Goal: Information Seeking & Learning: Learn about a topic

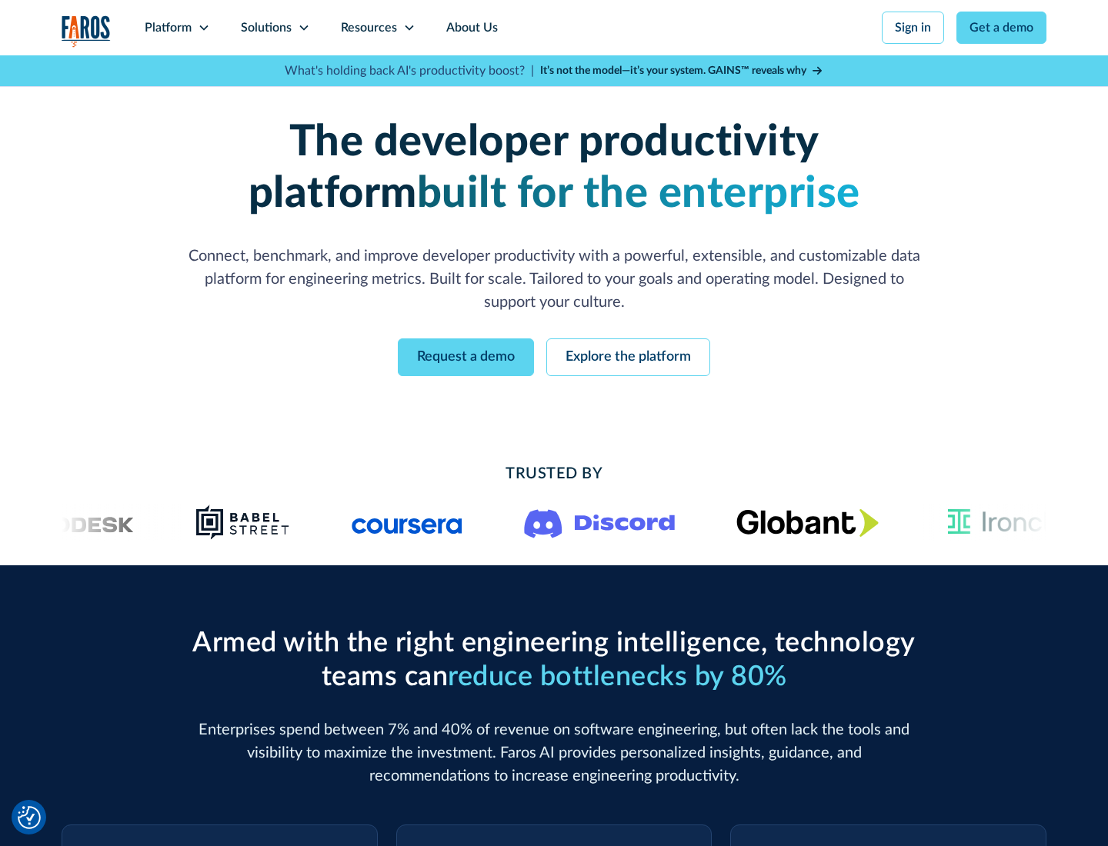
click at [203, 28] on icon at bounding box center [204, 28] width 12 height 12
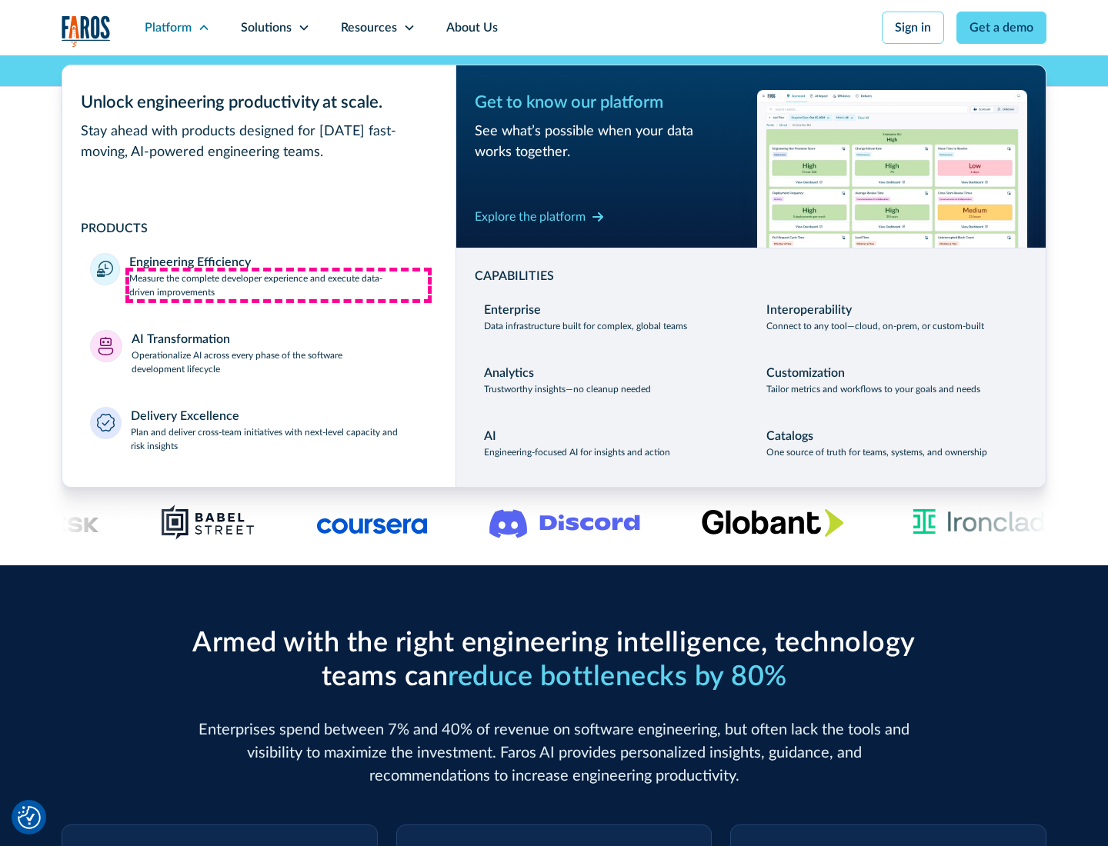
click at [279, 285] on p "Measure the complete developer experience and execute data-driven improvements" at bounding box center [278, 286] width 299 height 28
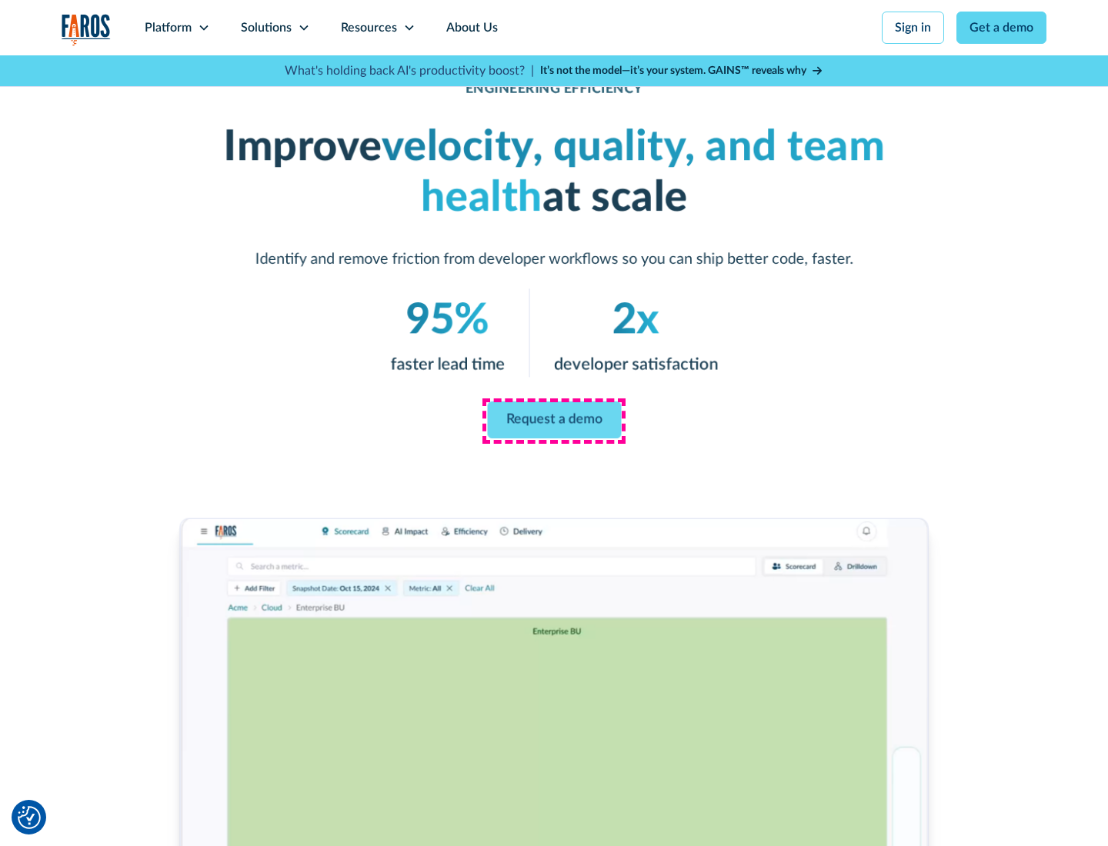
click at [554, 420] on link "Request a demo" at bounding box center [554, 420] width 134 height 37
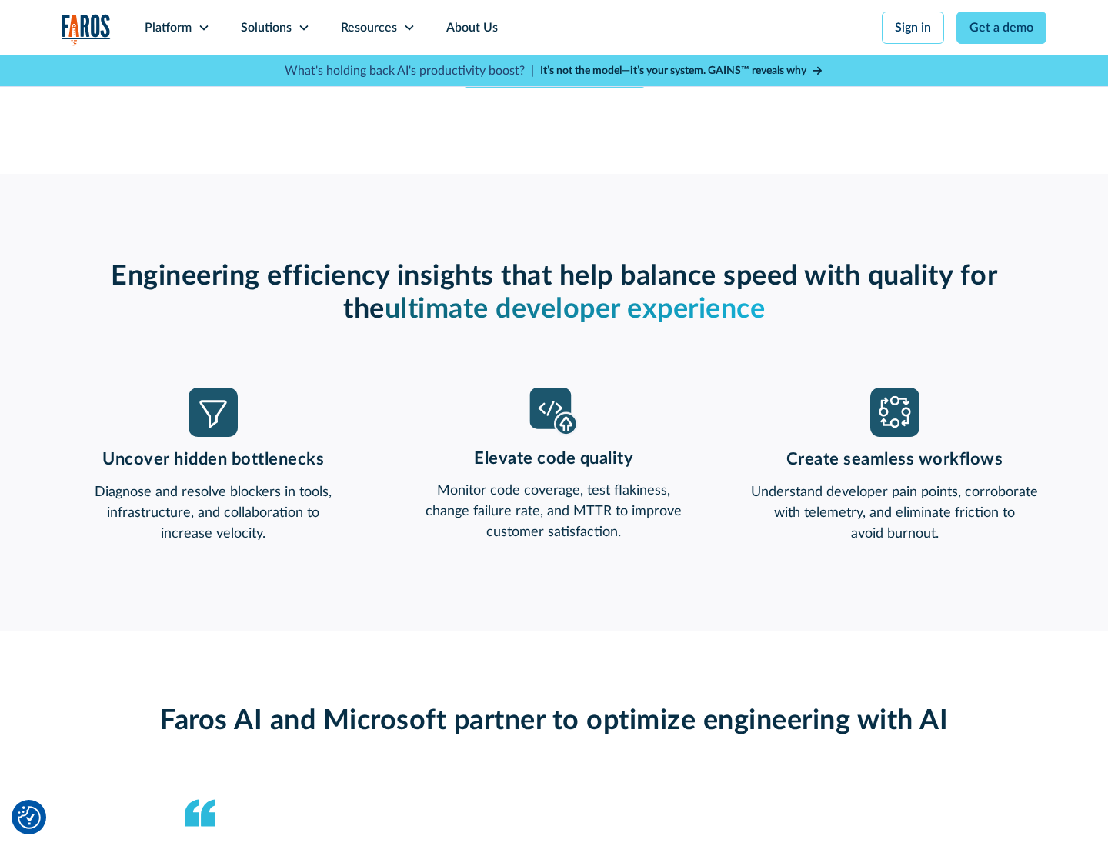
click at [203, 28] on icon at bounding box center [204, 28] width 12 height 12
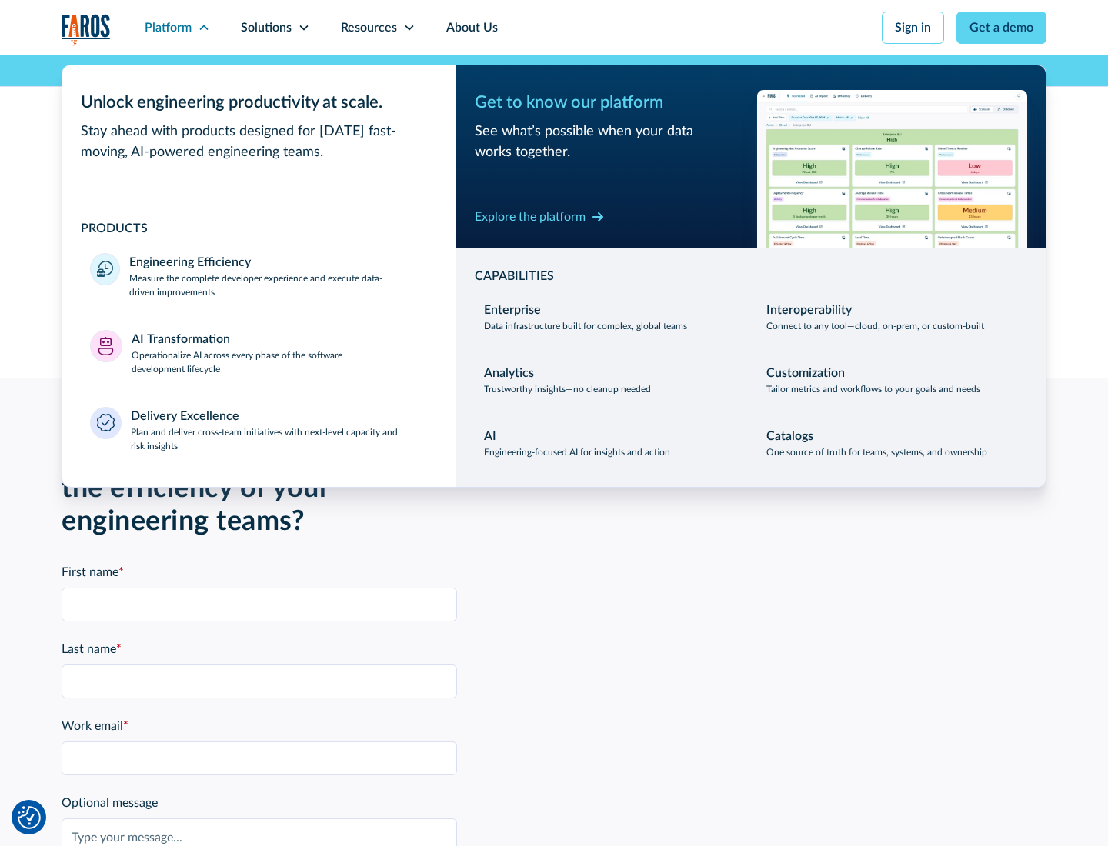
scroll to position [3376, 0]
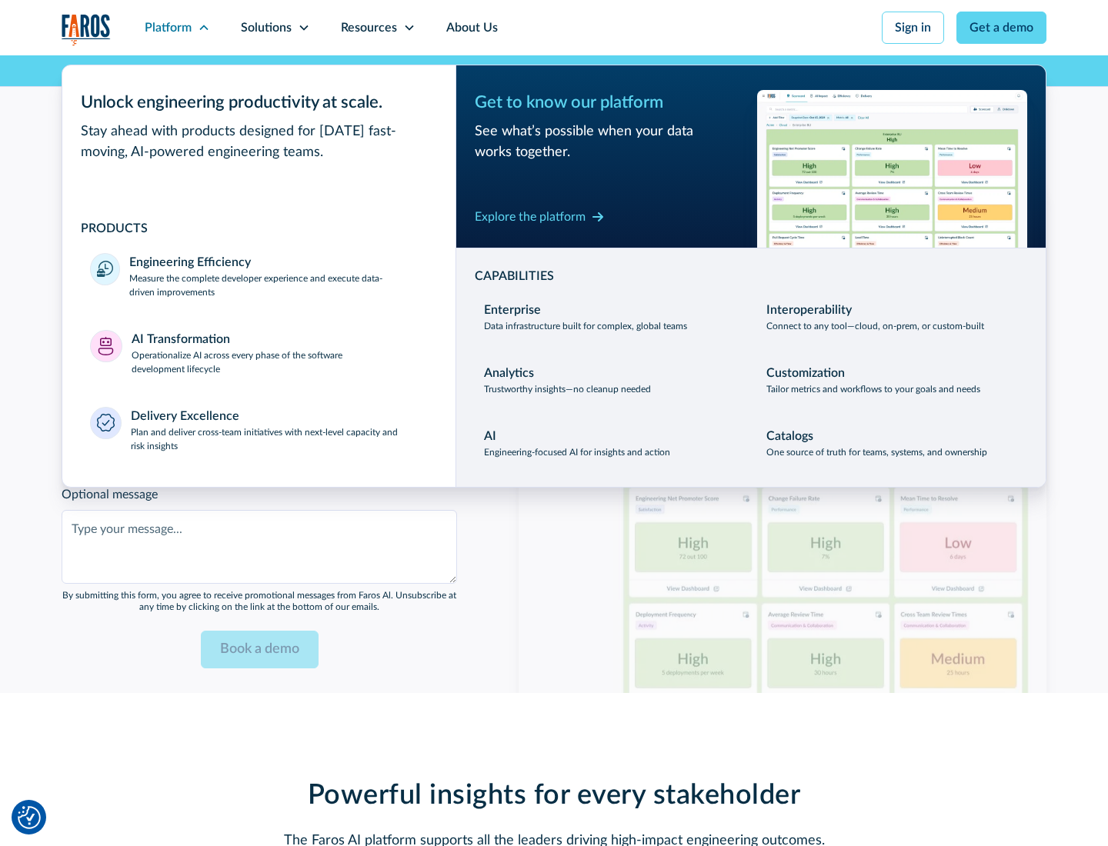
click at [279, 352] on p "Operationalize AI across every phase of the software development lifecycle" at bounding box center [280, 363] width 297 height 28
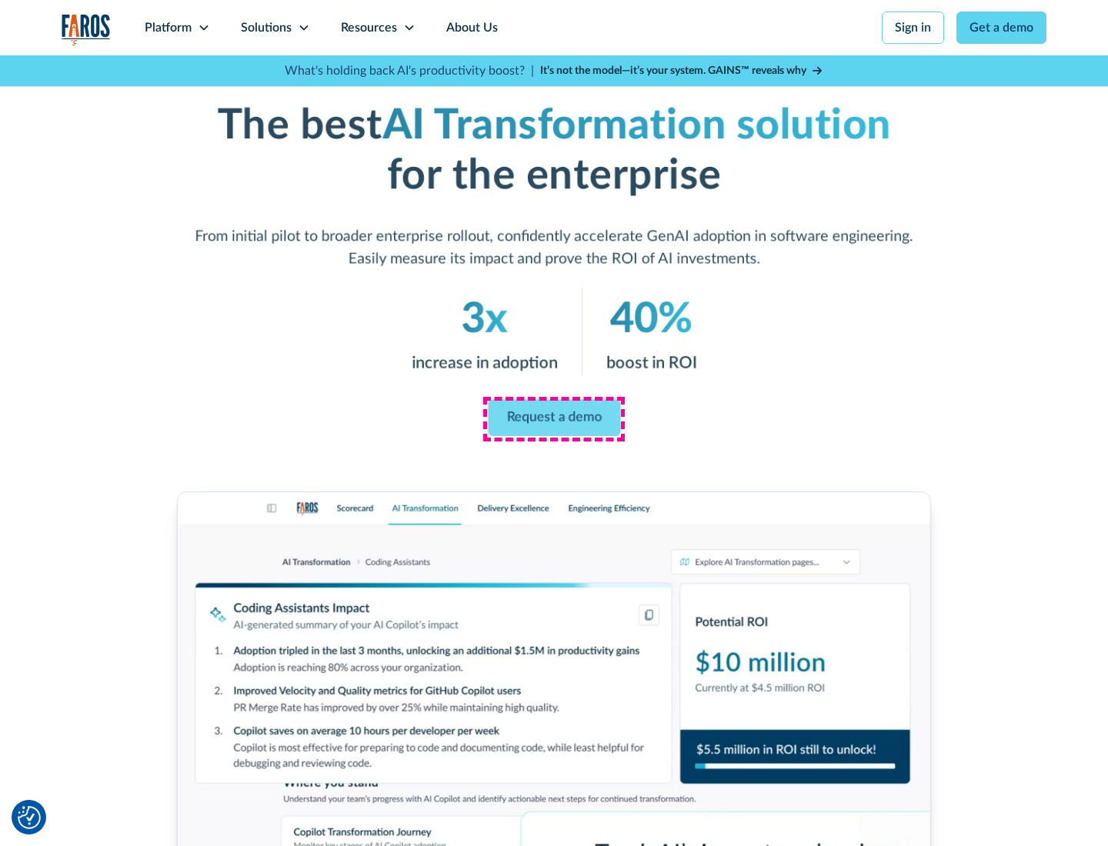
click at [554, 418] on link "Request a demo" at bounding box center [554, 418] width 132 height 37
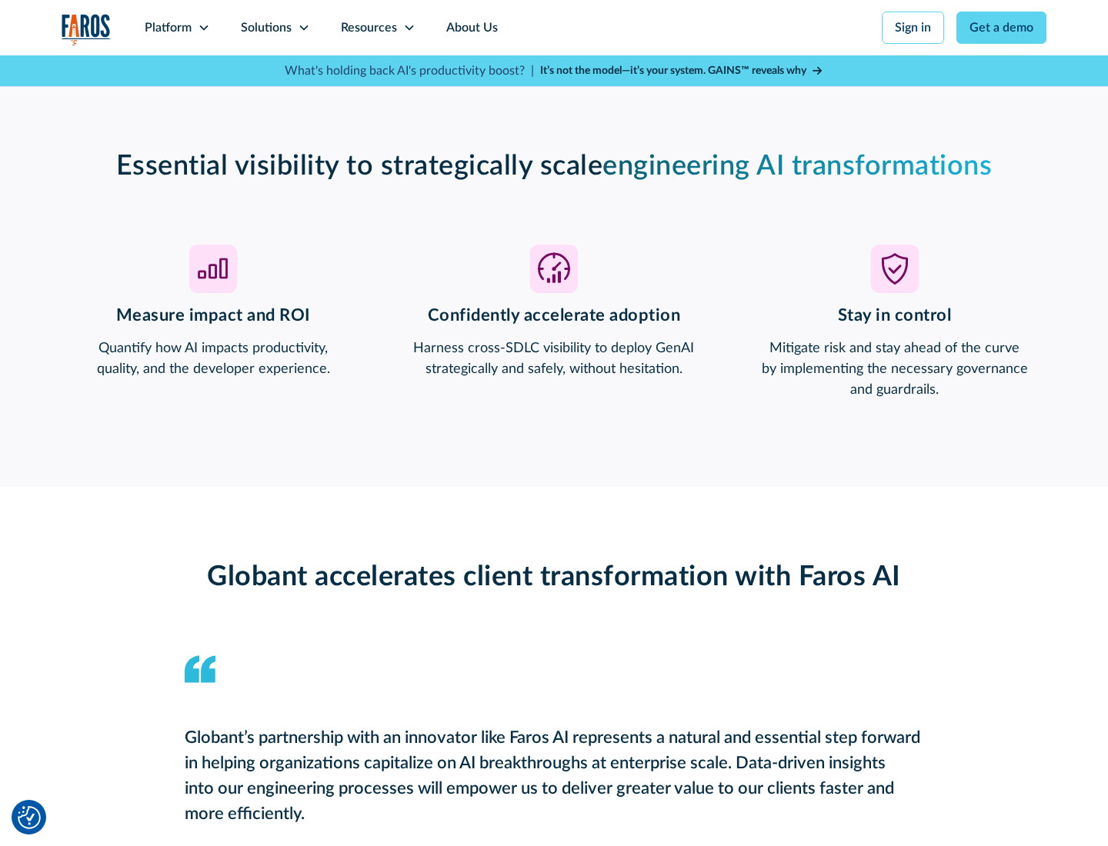
click at [177, 28] on div "Platform" at bounding box center [168, 27] width 47 height 18
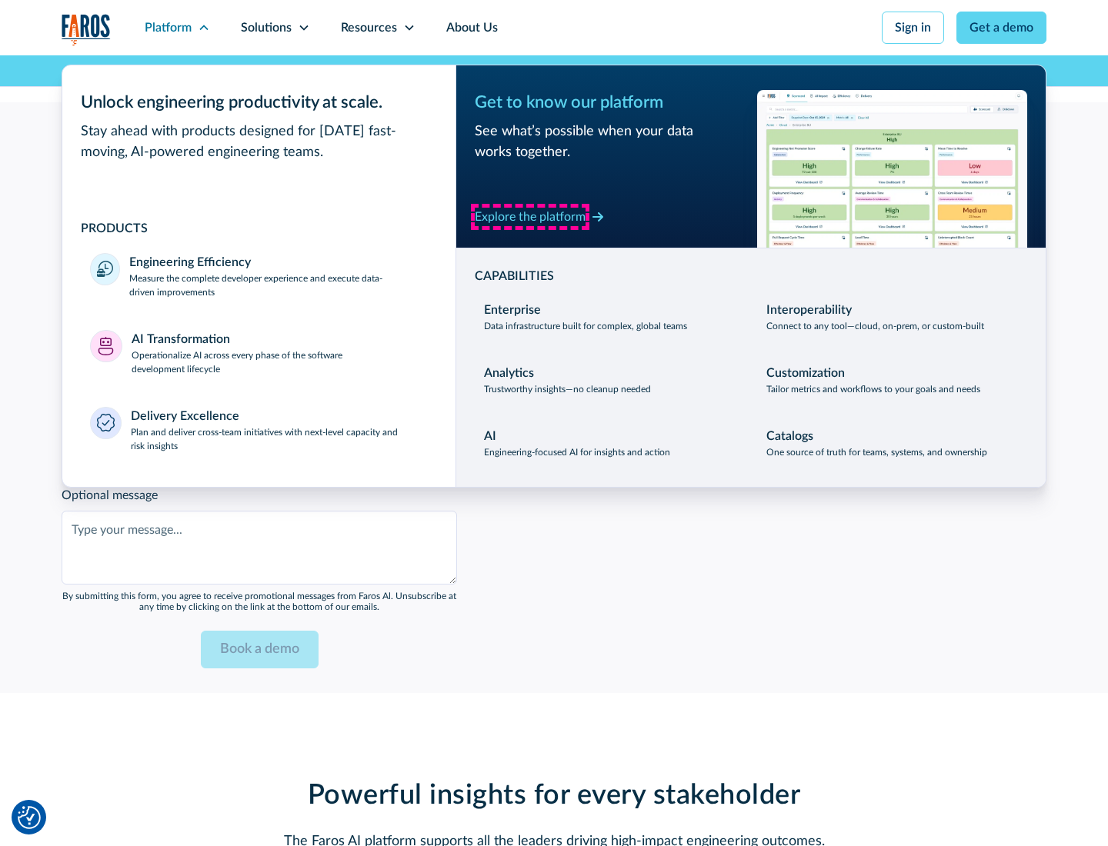
click at [530, 216] on div "Explore the platform" at bounding box center [530, 217] width 111 height 18
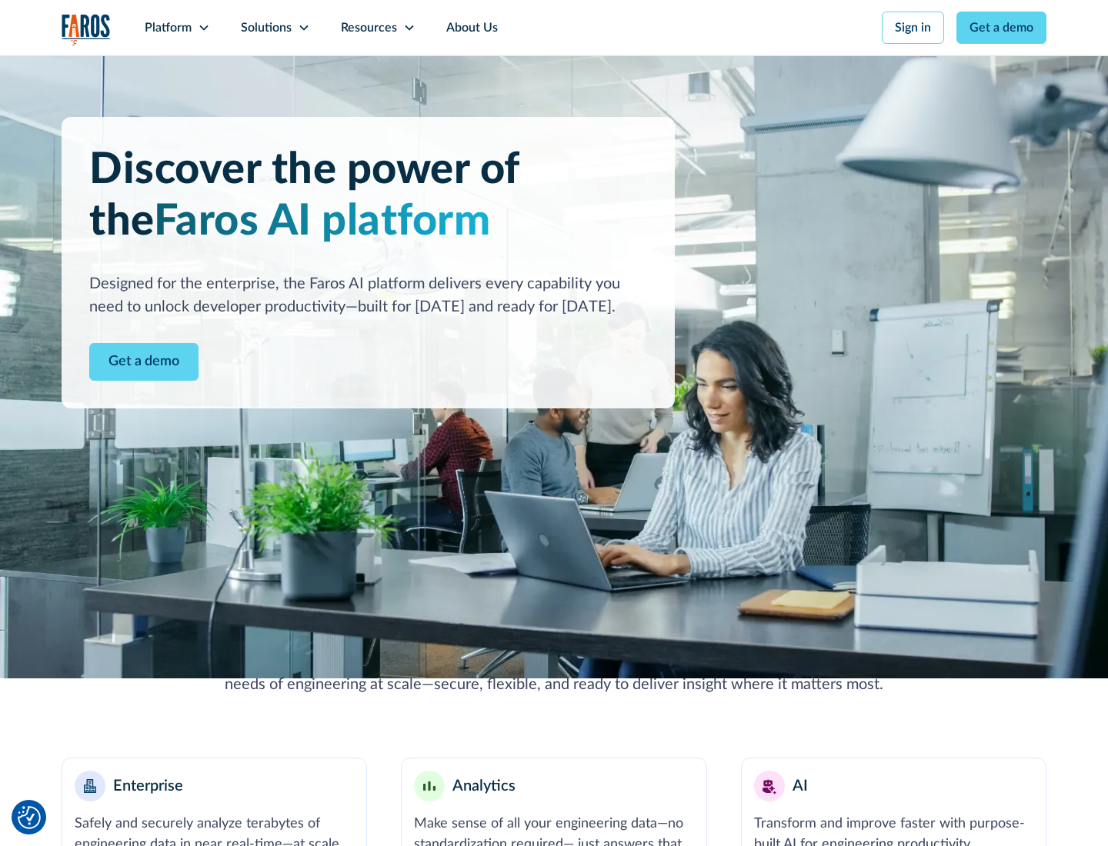
click at [144, 362] on link "Get a demo" at bounding box center [143, 362] width 109 height 38
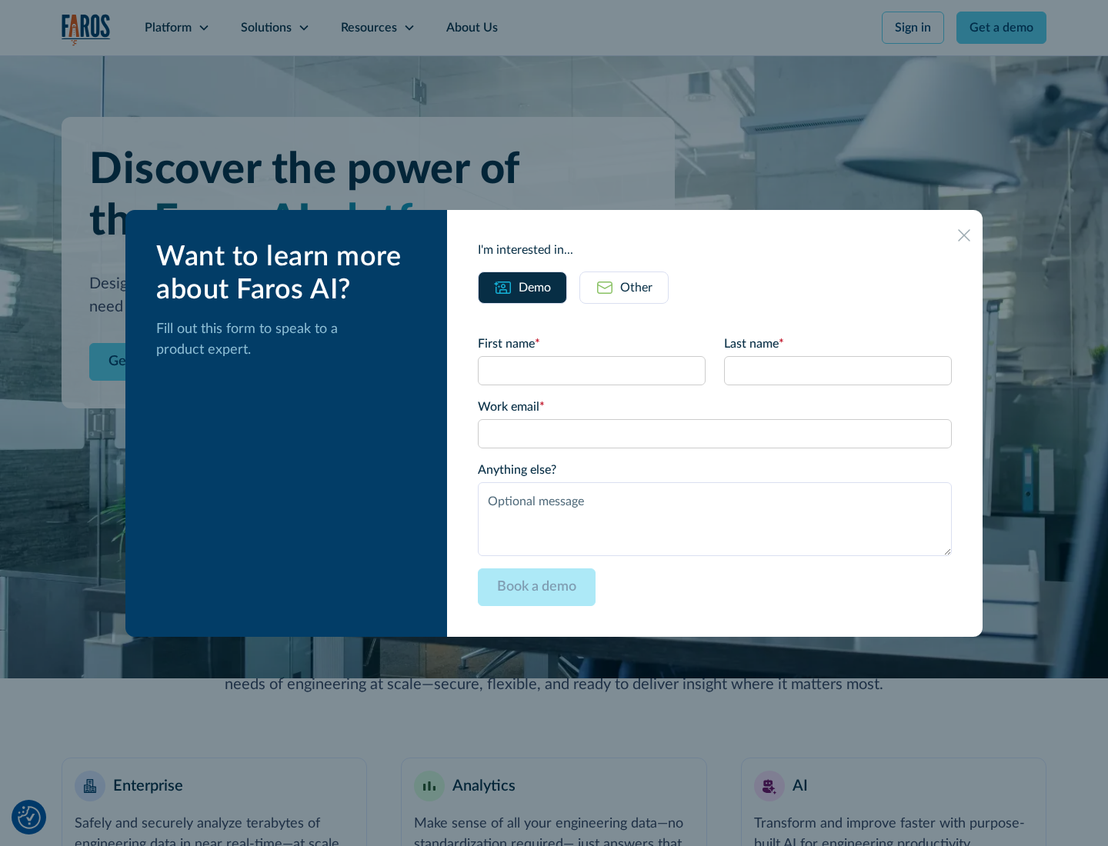
click at [636, 287] on div "Other" at bounding box center [636, 288] width 32 height 18
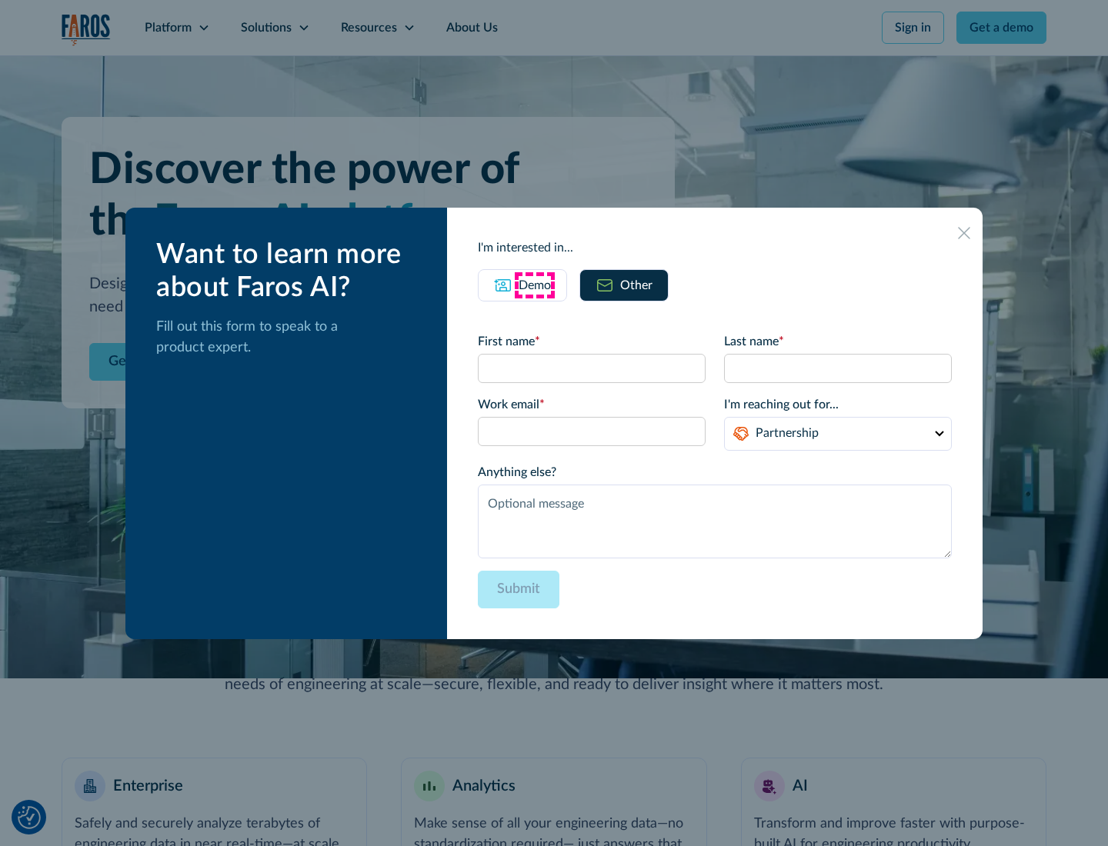
click at [535, 285] on div "Demo" at bounding box center [535, 285] width 32 height 18
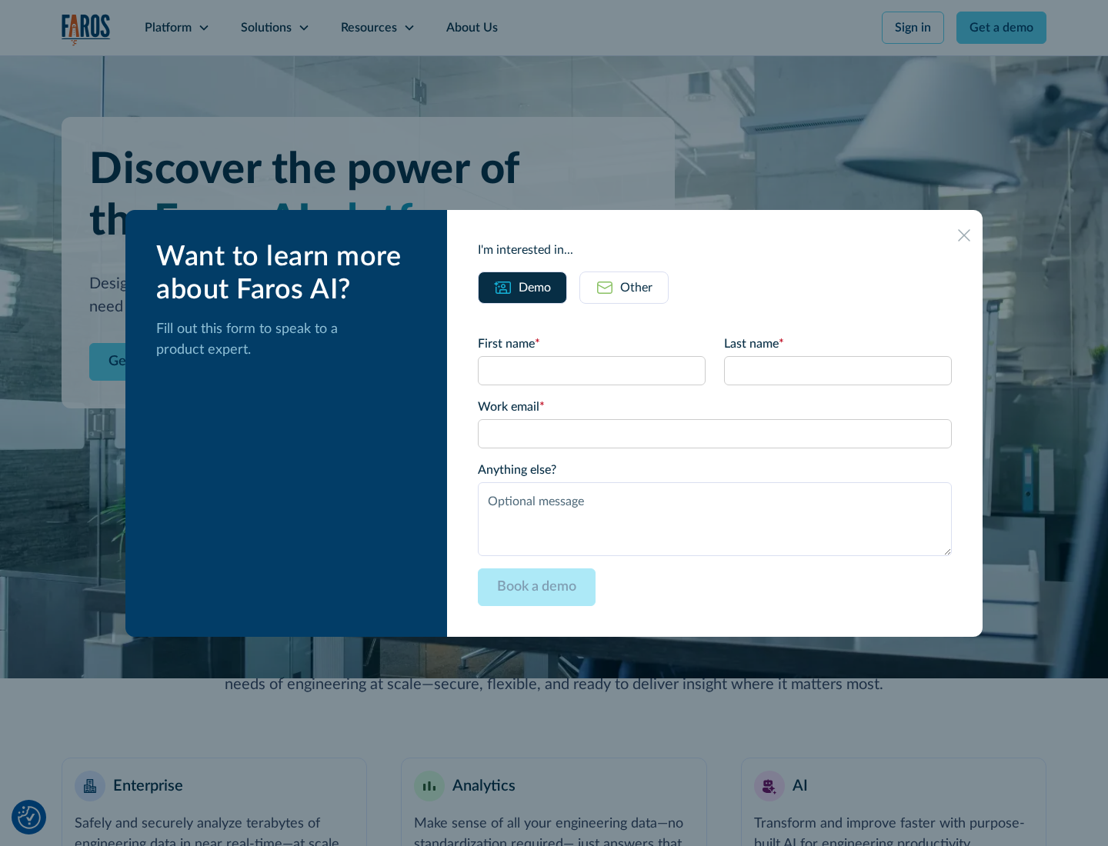
click at [964, 235] on icon at bounding box center [964, 235] width 12 height 12
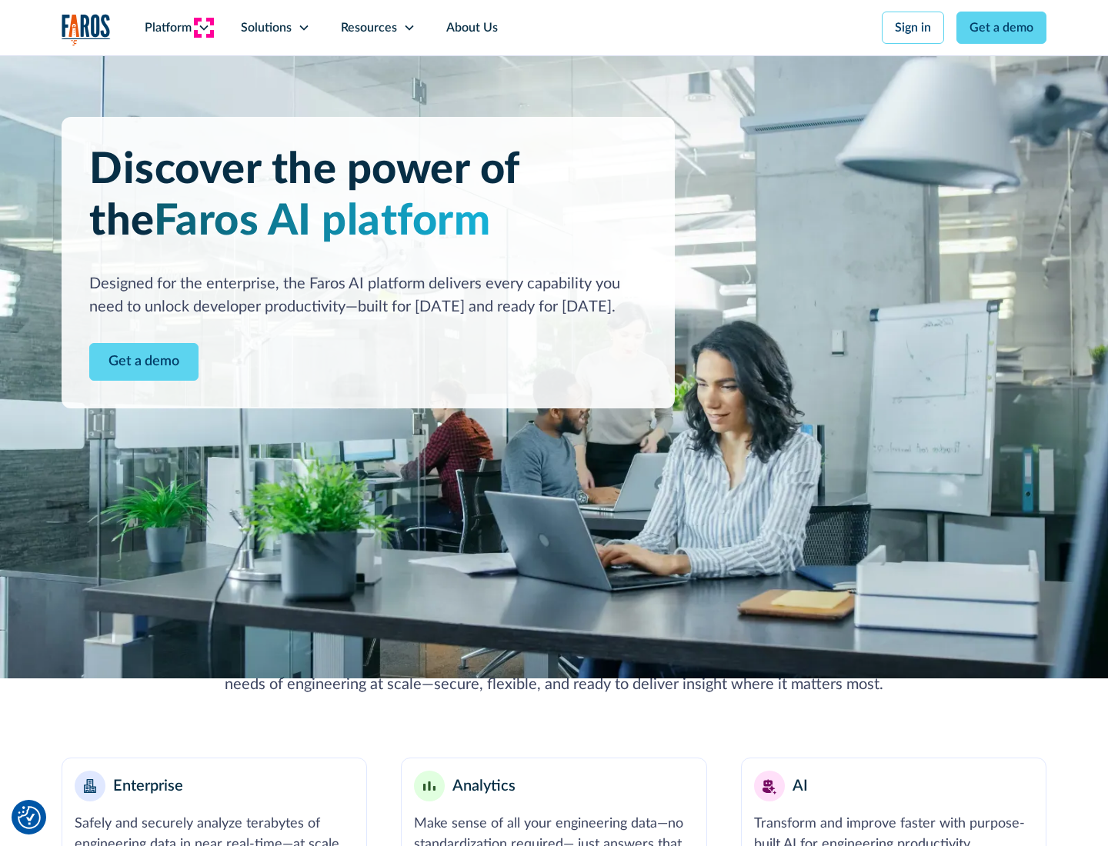
click at [203, 28] on icon at bounding box center [204, 28] width 12 height 12
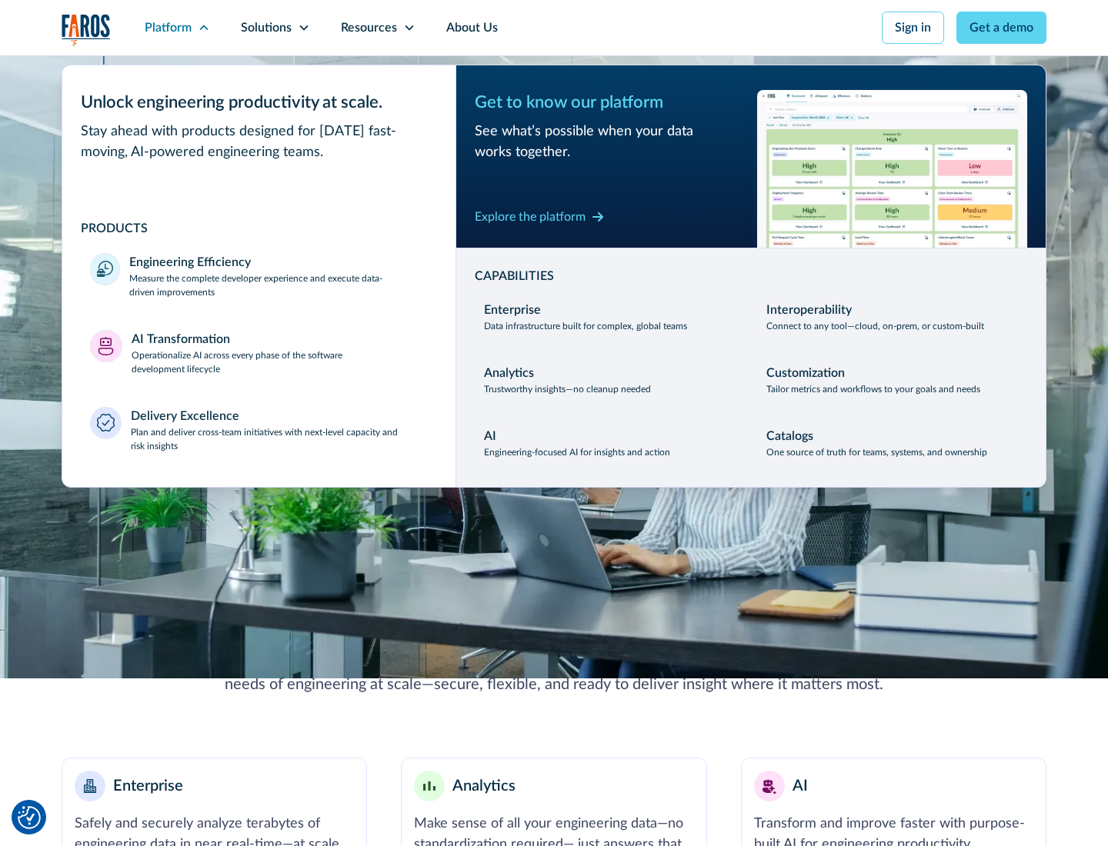
click at [279, 439] on p "Plan and deliver cross-team initiatives with next-level capacity and risk insig…" at bounding box center [280, 440] width 298 height 28
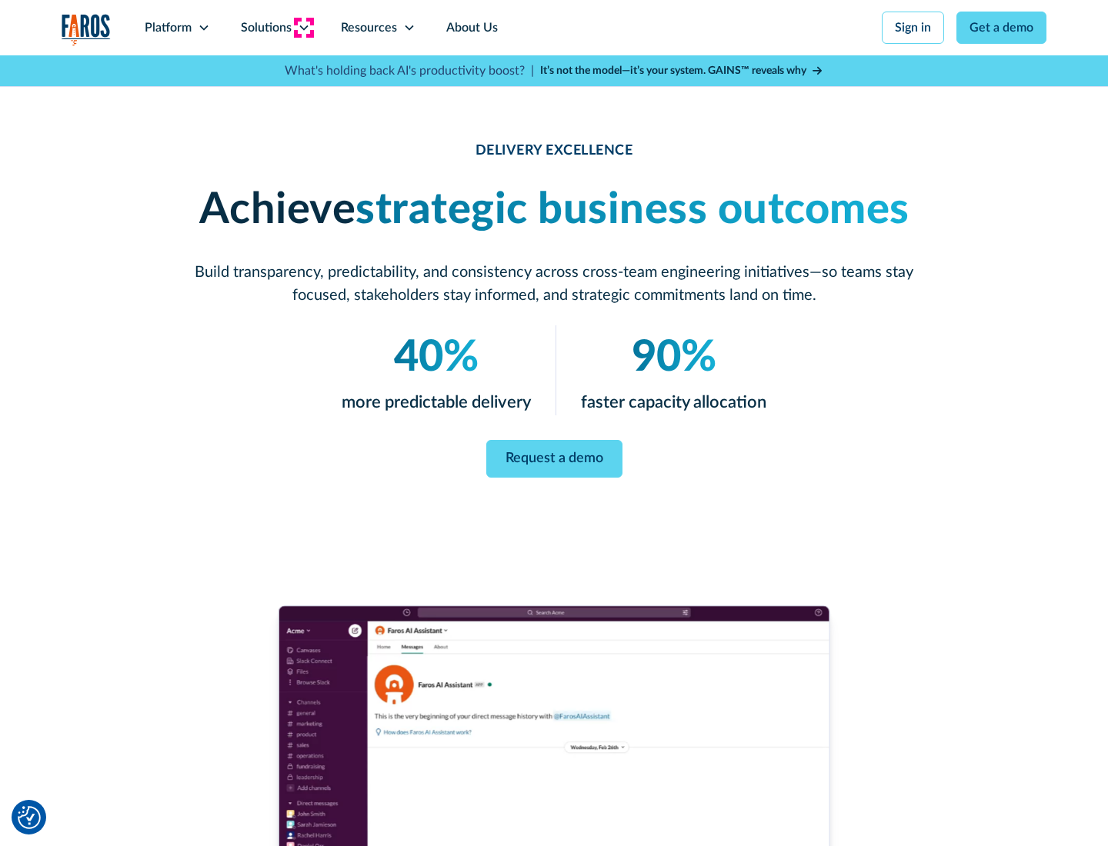
click at [303, 28] on icon at bounding box center [304, 28] width 12 height 12
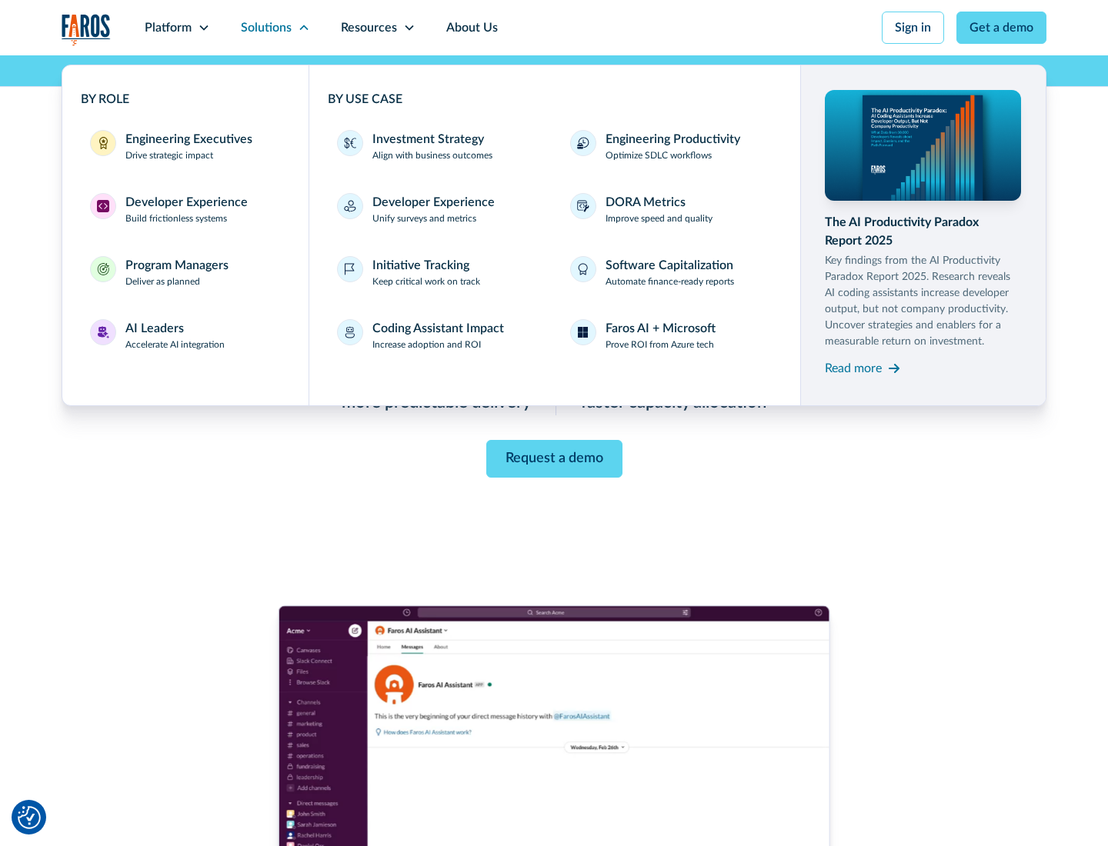
click at [185, 146] on div "Engineering Executives" at bounding box center [188, 139] width 127 height 18
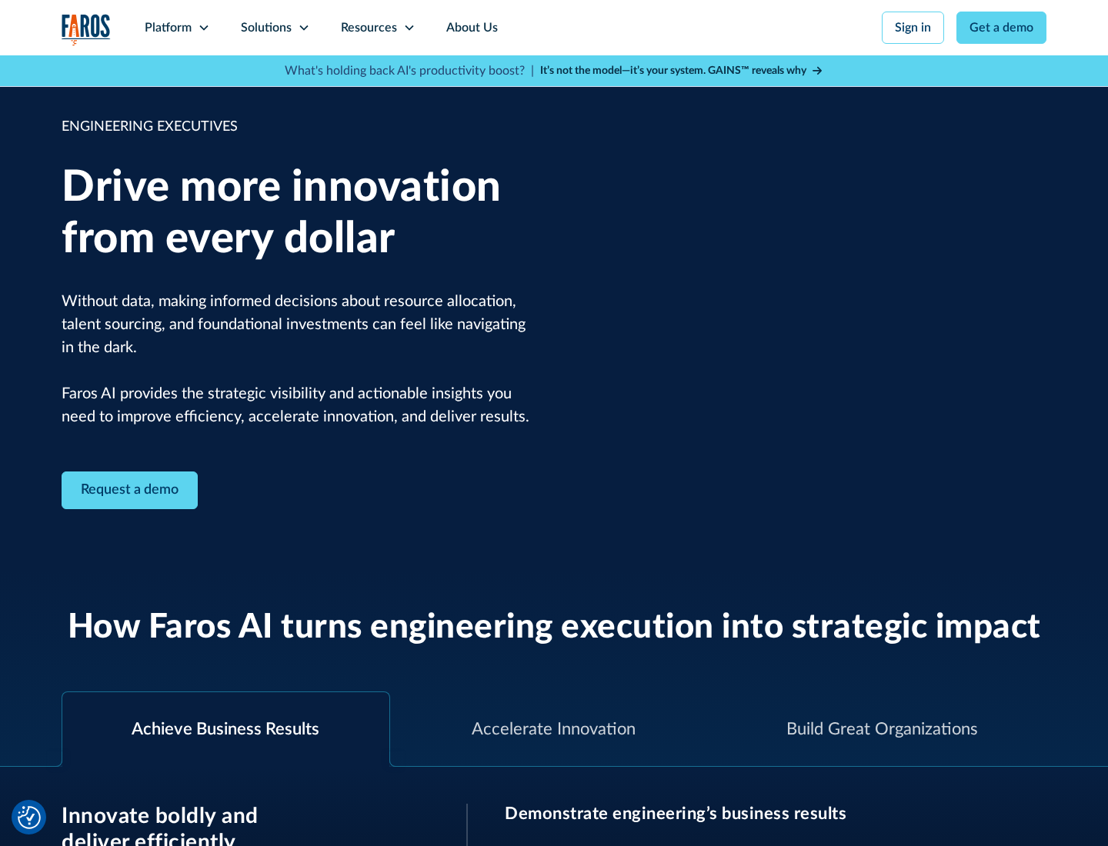
click at [303, 28] on icon at bounding box center [304, 28] width 12 height 12
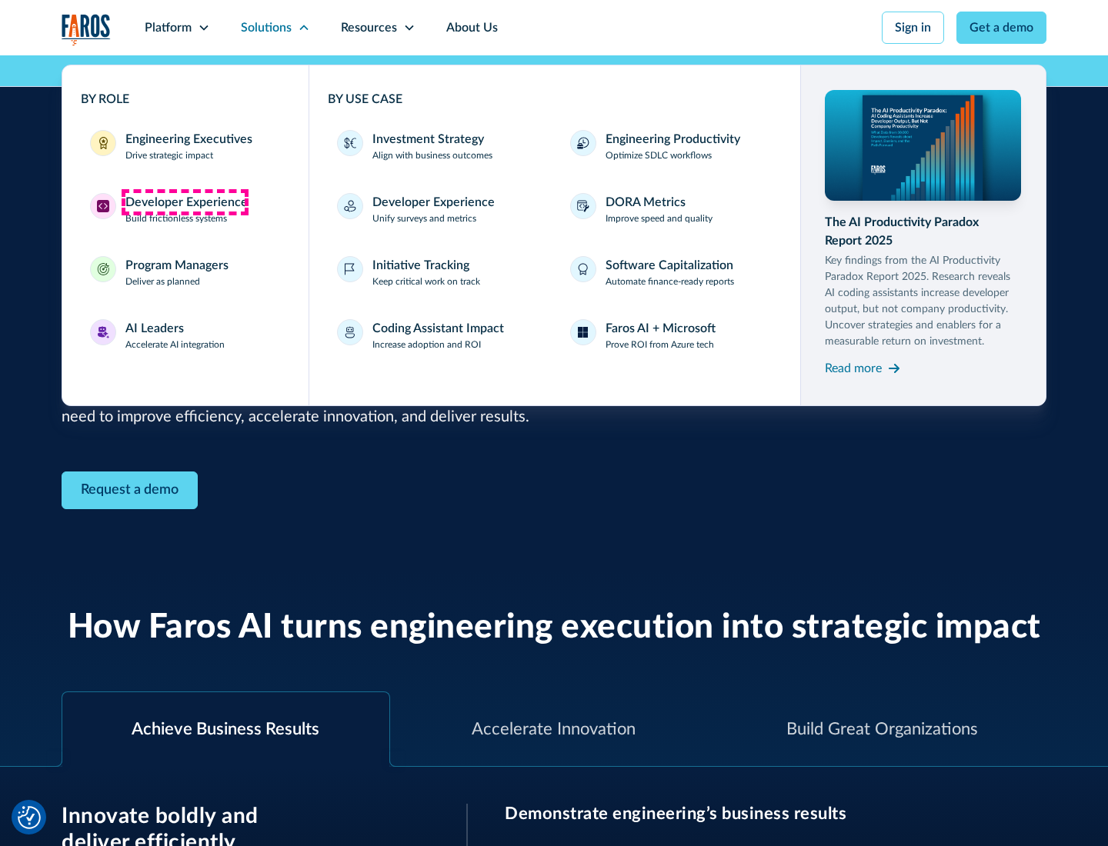
click at [185, 202] on div "Developer Experience" at bounding box center [186, 202] width 122 height 18
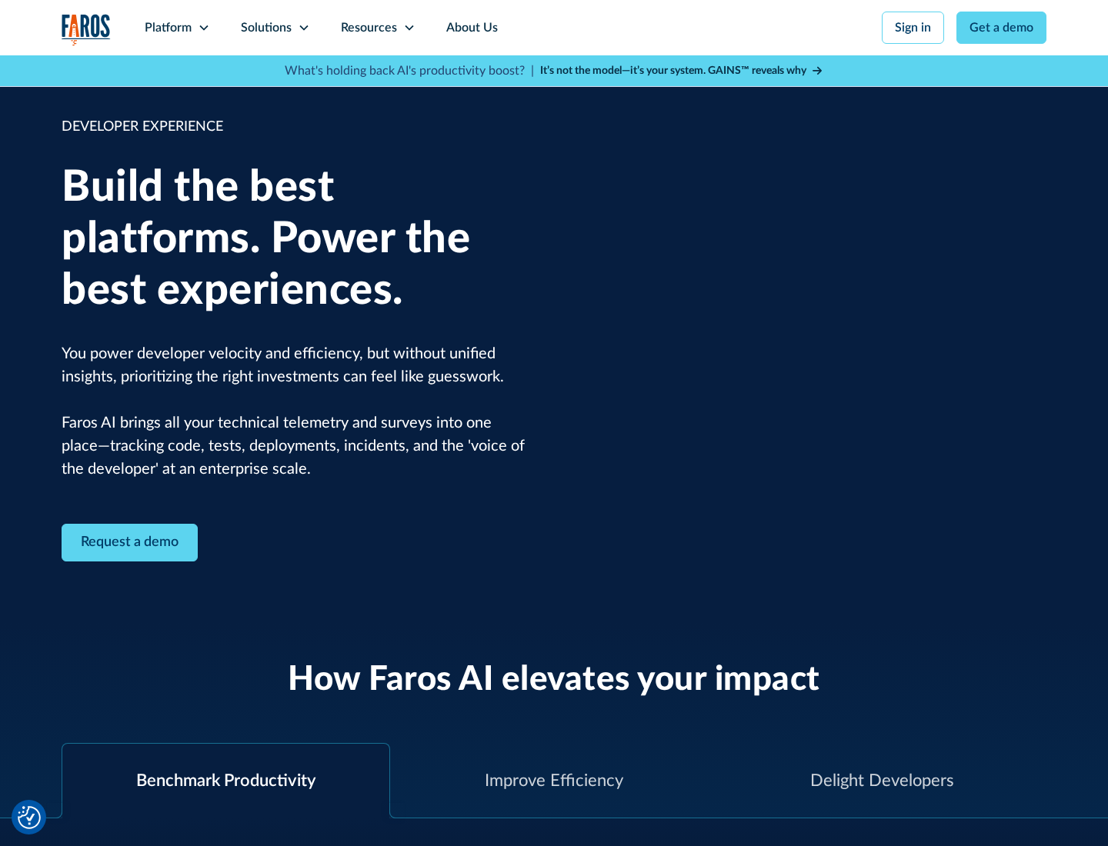
click at [275, 28] on div "Solutions" at bounding box center [266, 27] width 51 height 18
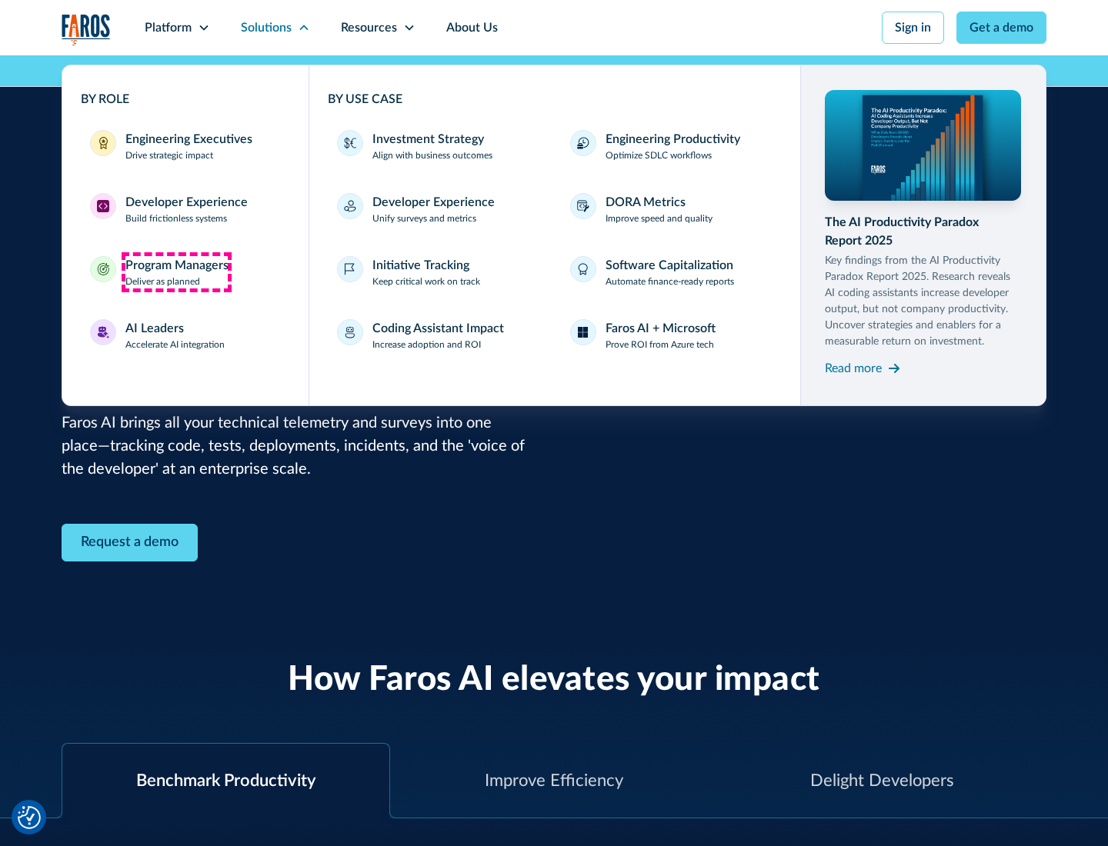
click at [176, 272] on div "Program Managers" at bounding box center [176, 265] width 103 height 18
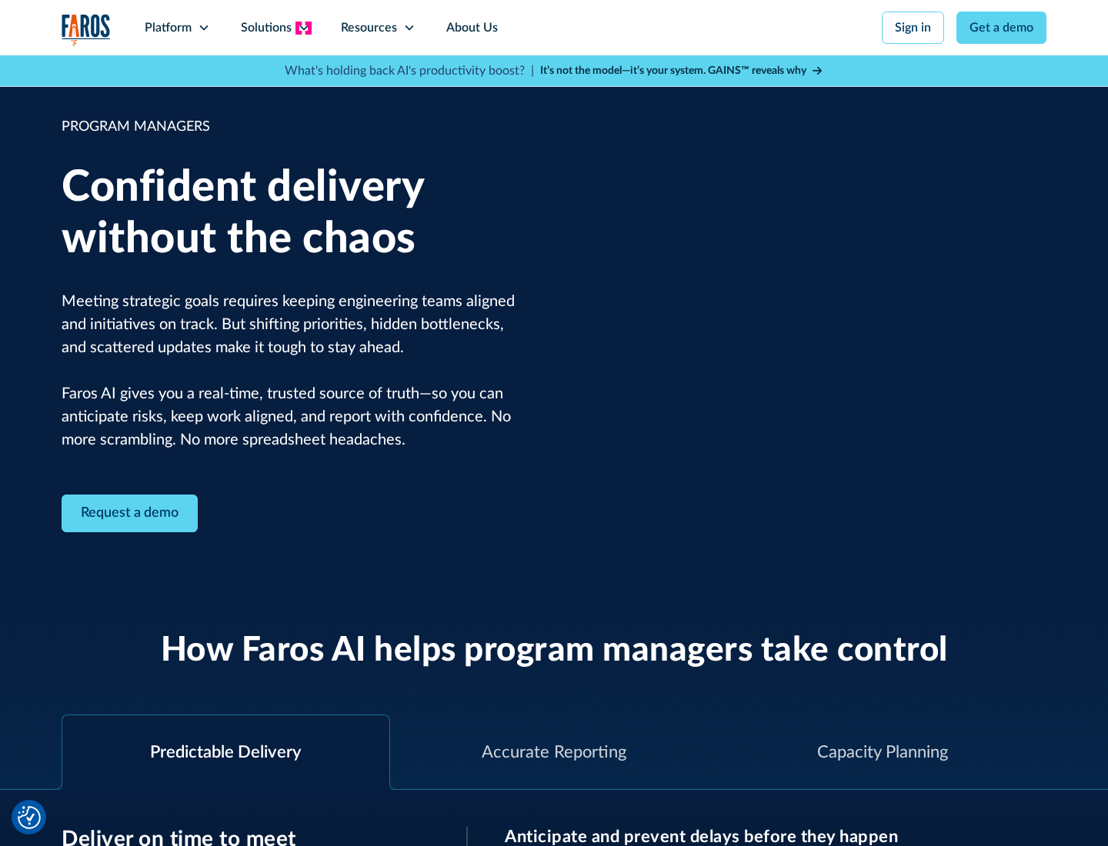
click at [303, 28] on icon at bounding box center [304, 28] width 12 height 12
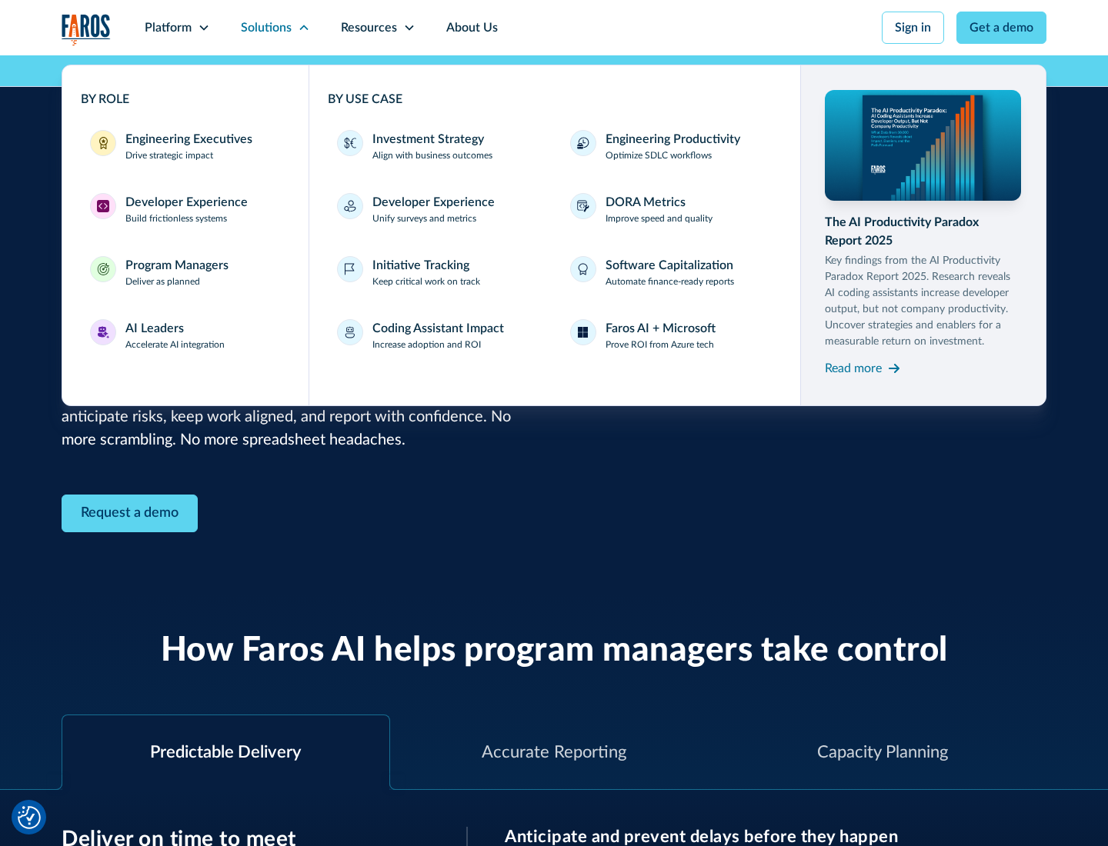
click at [175, 336] on div "AI Leaders" at bounding box center [154, 328] width 58 height 18
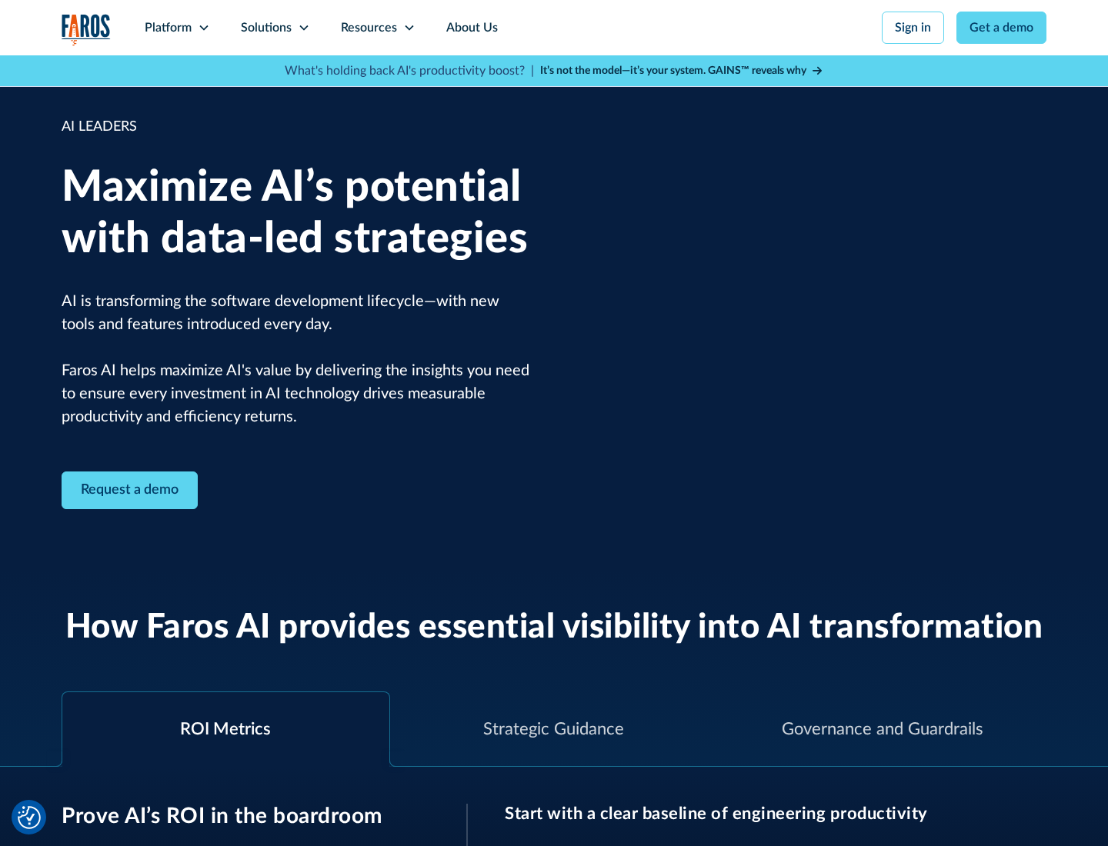
click at [303, 28] on icon at bounding box center [304, 28] width 12 height 12
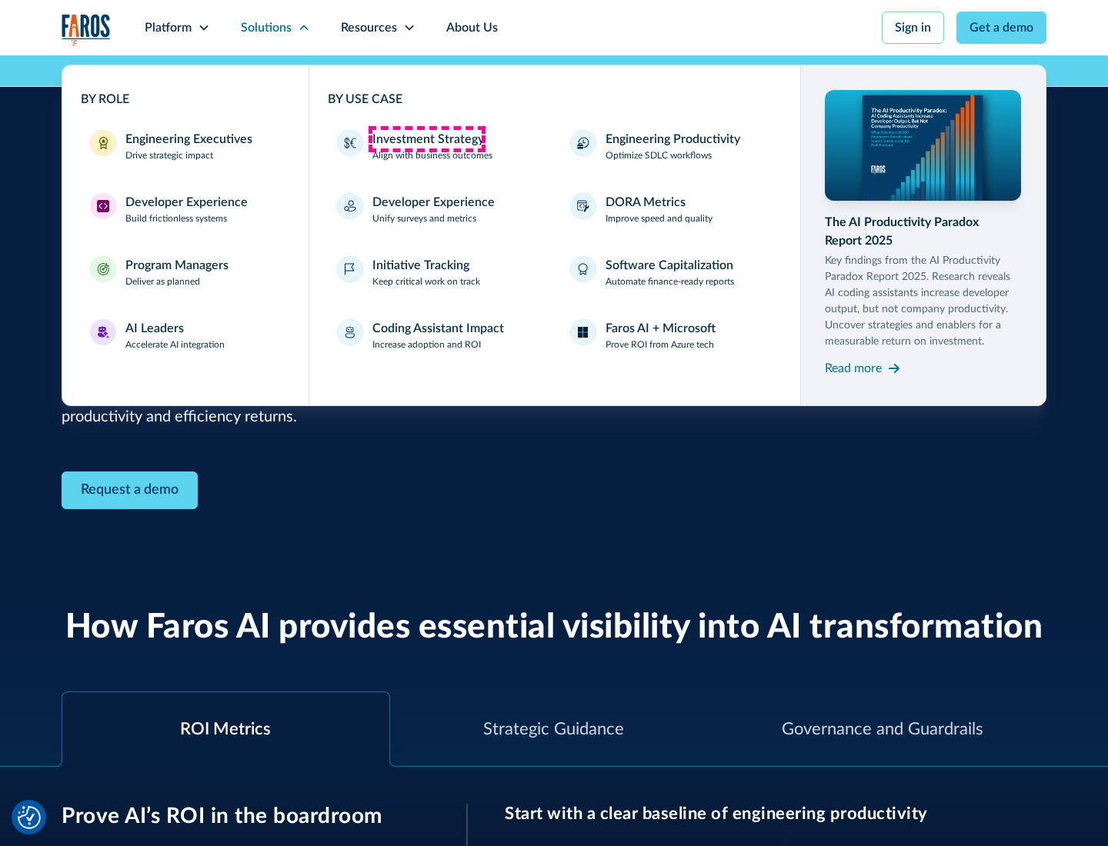
click at [426, 139] on div "Investment Strategy" at bounding box center [428, 139] width 112 height 18
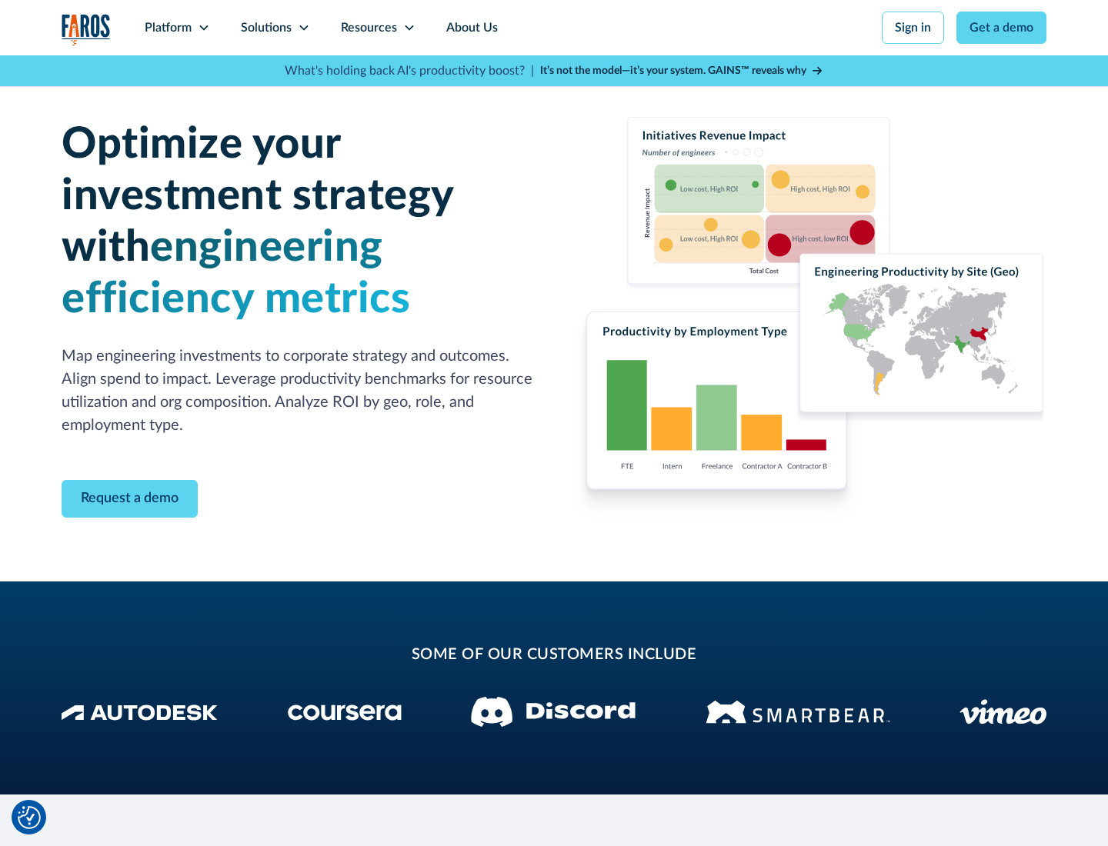
click at [303, 28] on icon at bounding box center [304, 28] width 12 height 12
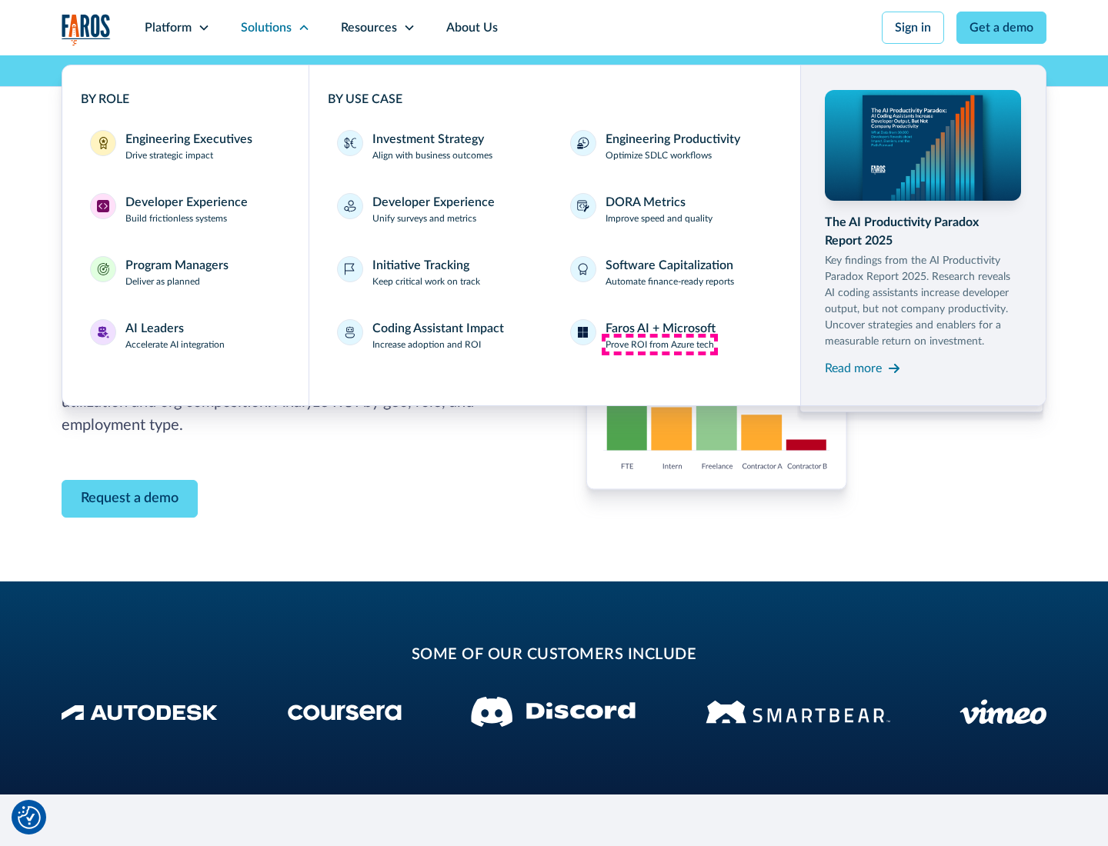
click at [659, 345] on p "Prove ROI from Azure tech" at bounding box center [660, 345] width 108 height 14
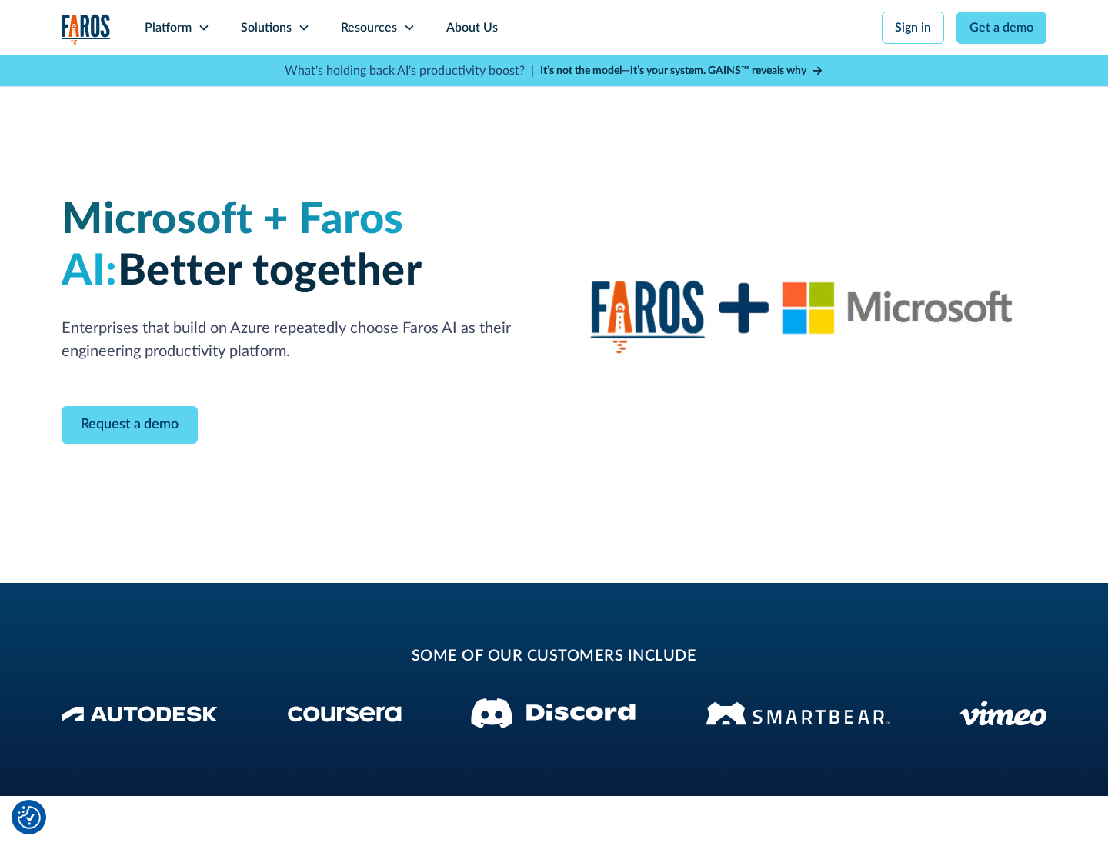
click at [303, 28] on icon at bounding box center [304, 28] width 12 height 12
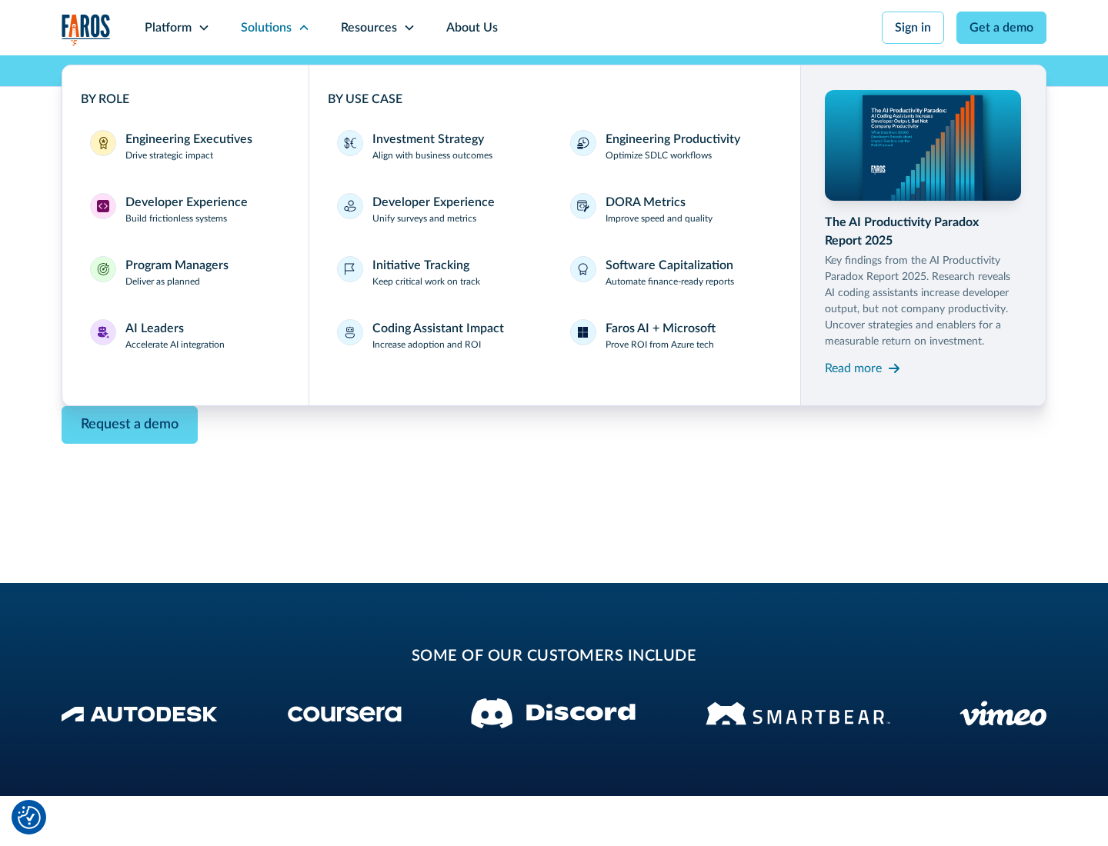
click at [853, 368] on div "Read more" at bounding box center [853, 368] width 57 height 18
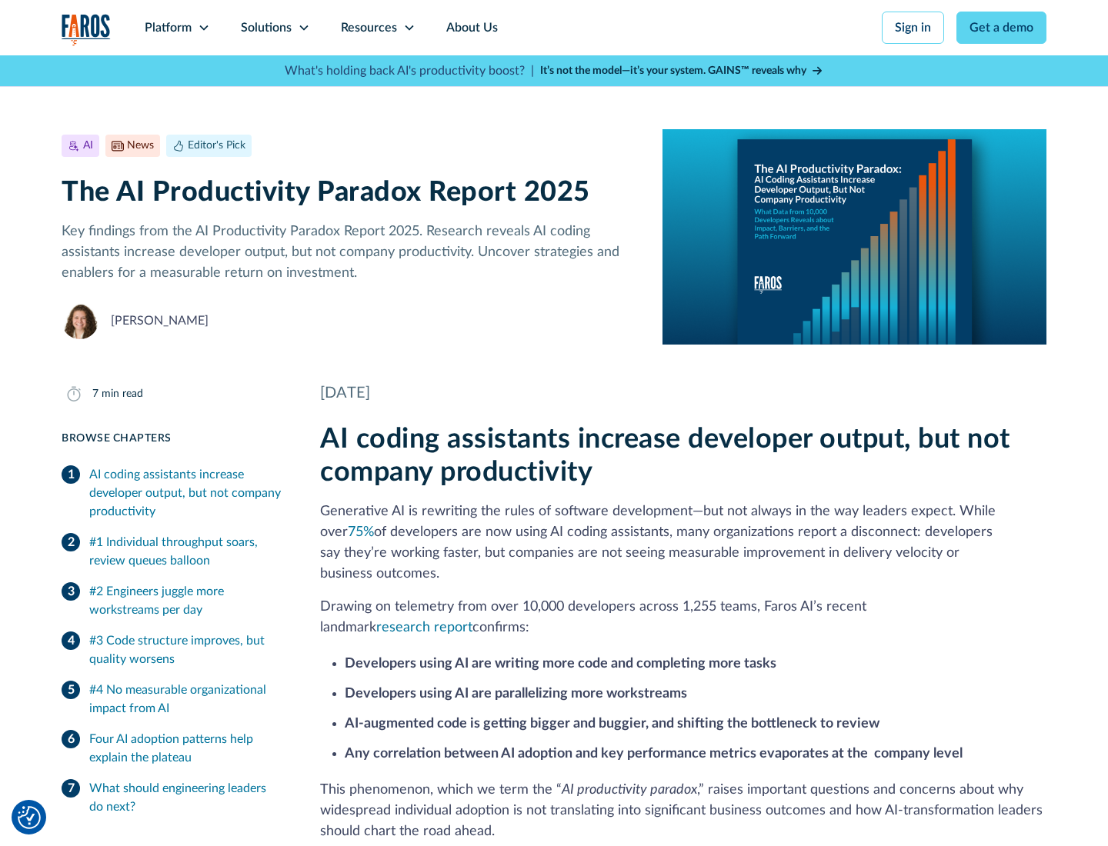
click at [408, 28] on icon at bounding box center [409, 28] width 12 height 12
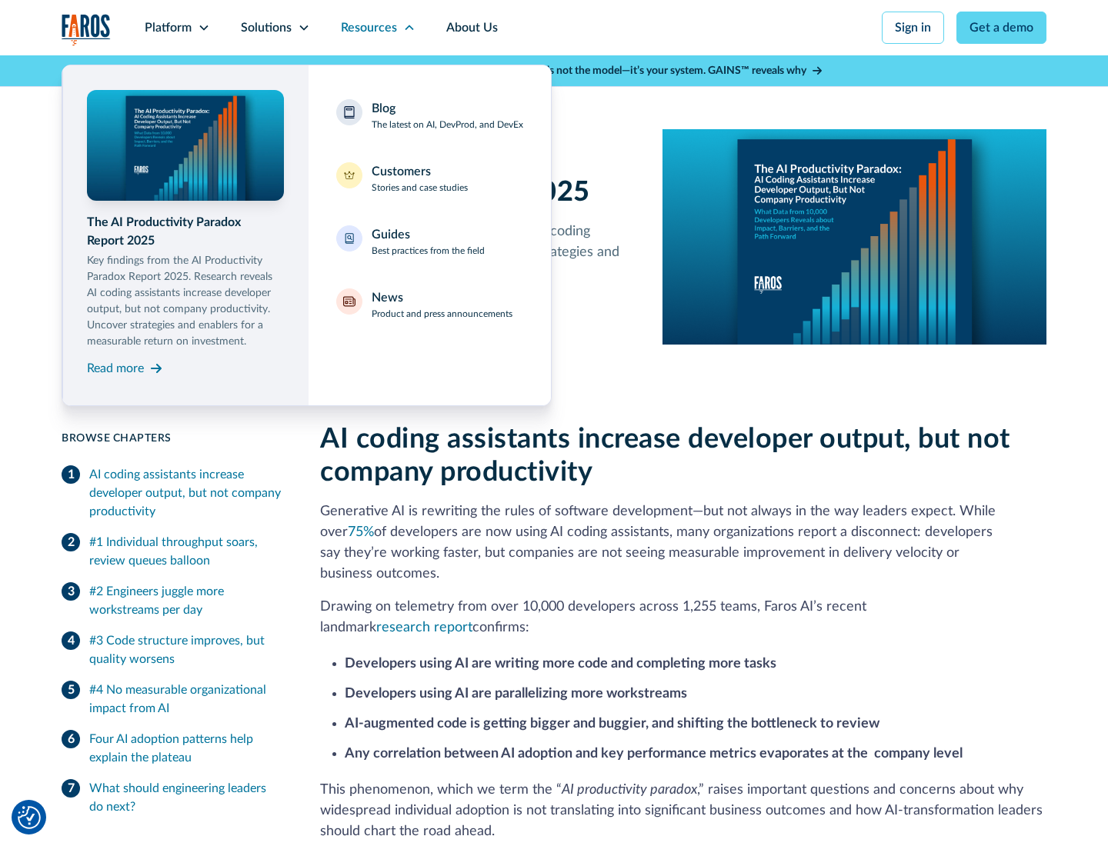
click at [447, 115] on div "Blog The latest on AI, DevProd, and DevEx" at bounding box center [448, 115] width 152 height 32
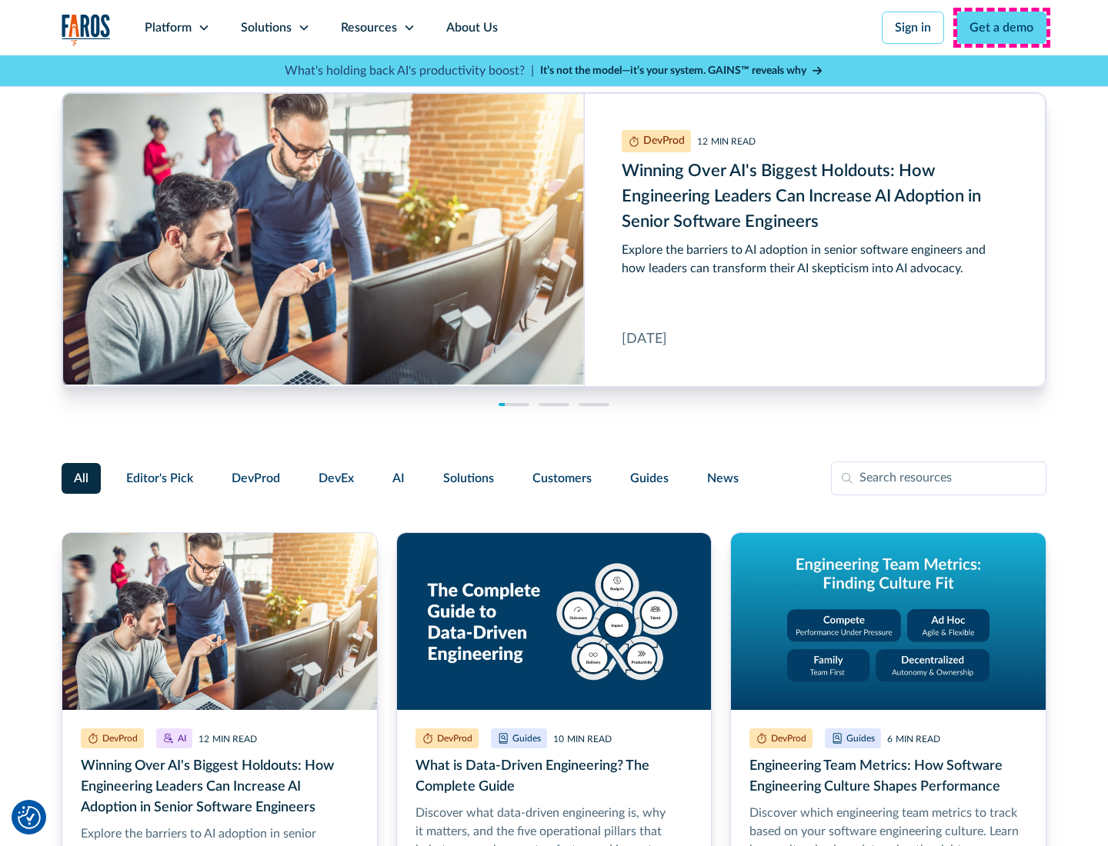
click at [1002, 28] on link "Get a demo" at bounding box center [1001, 28] width 90 height 32
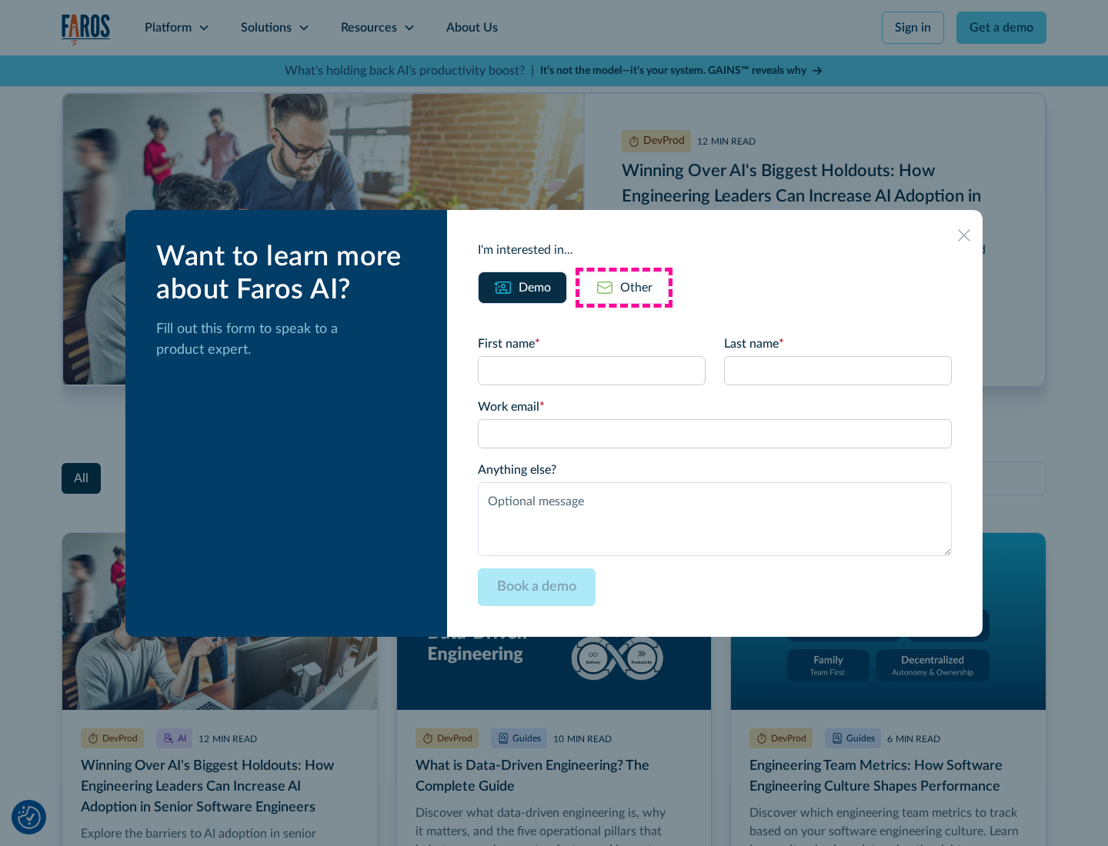
click at [624, 287] on div "Other" at bounding box center [636, 288] width 32 height 18
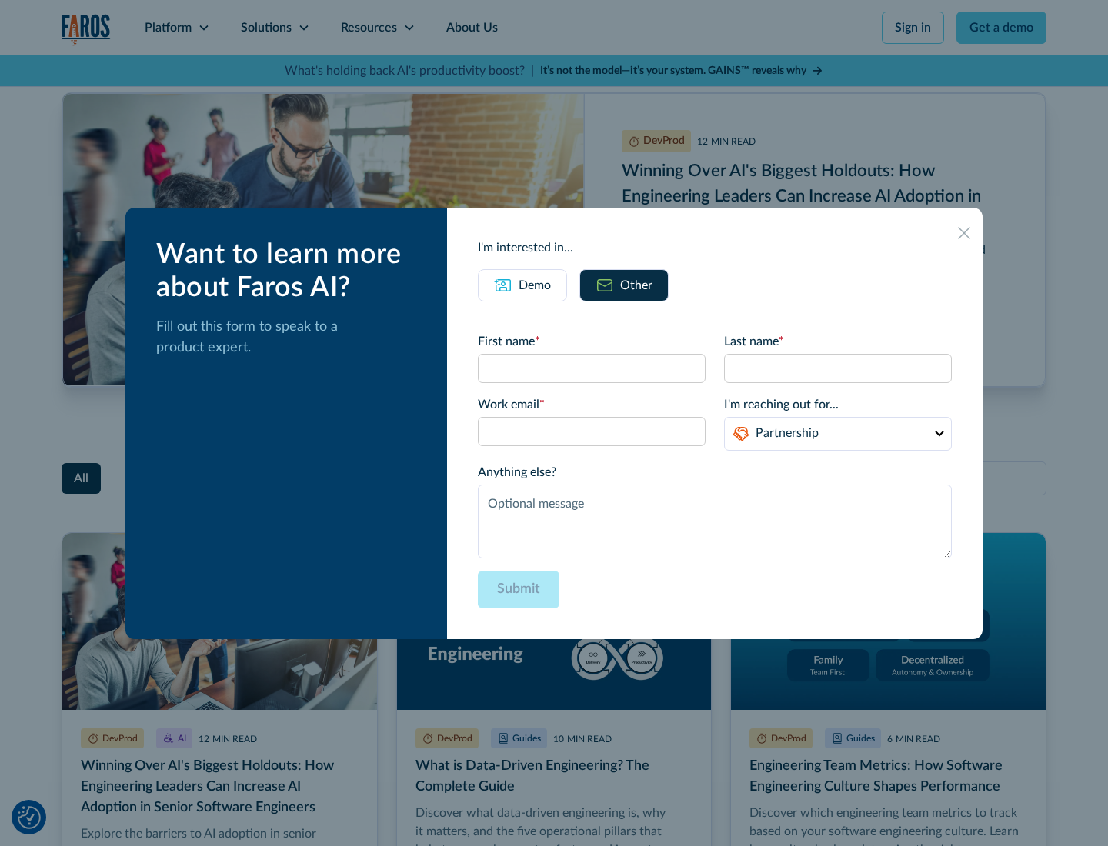
click at [964, 232] on icon at bounding box center [964, 233] width 12 height 12
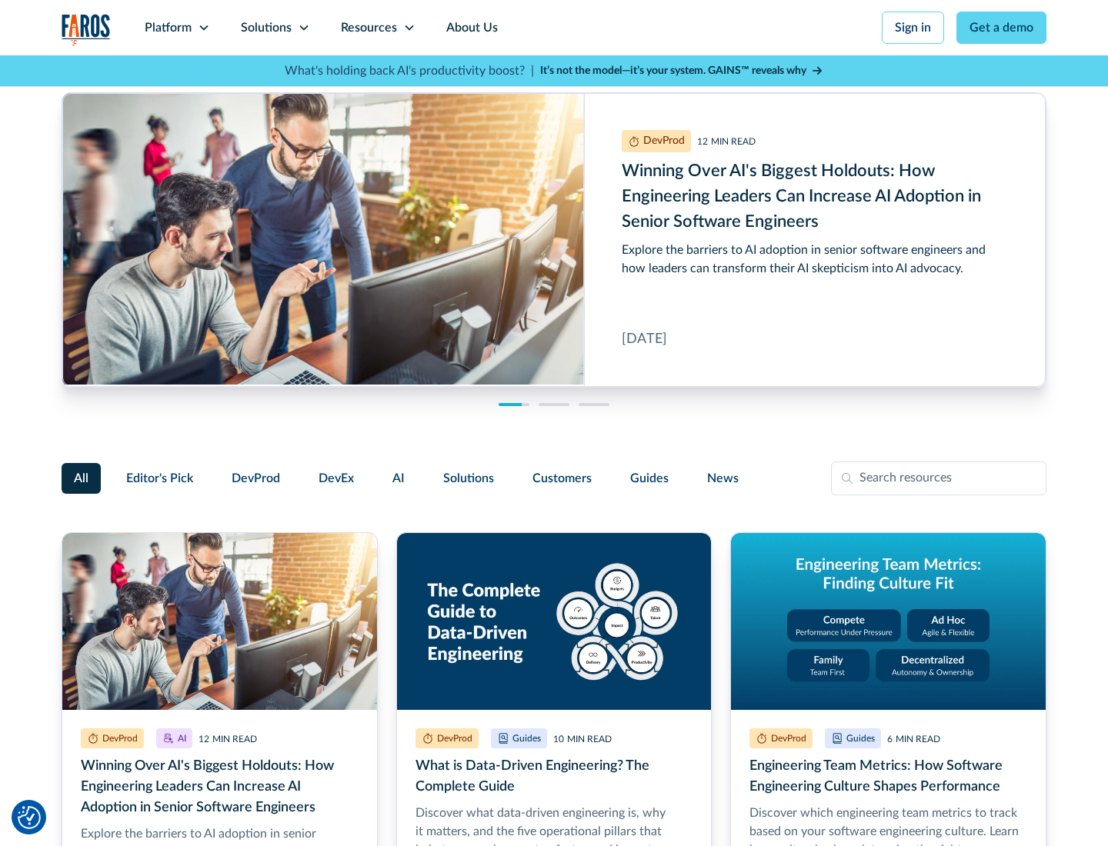
click at [470, 28] on link "About Us" at bounding box center [472, 27] width 82 height 55
